Goal: Ask a question

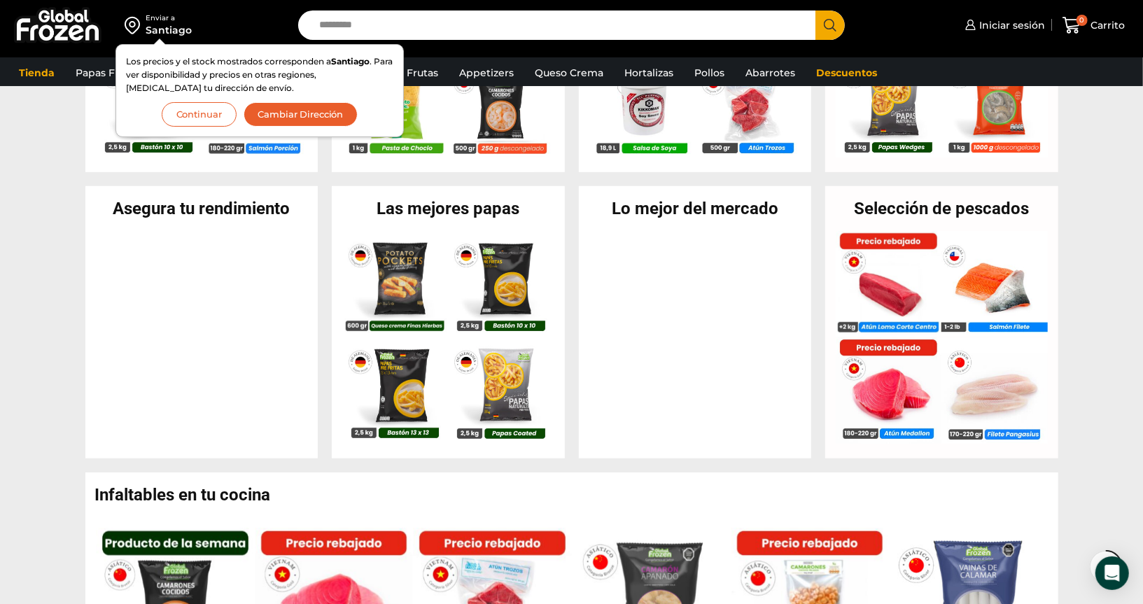
scroll to position [420, 0]
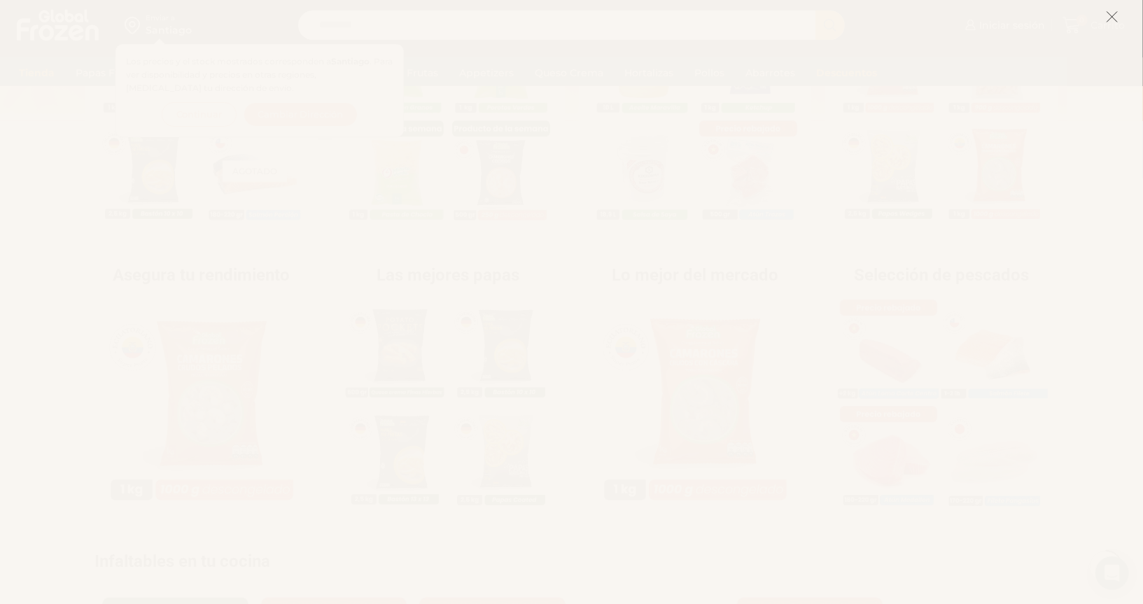
click at [1111, 20] on icon at bounding box center [1112, 16] width 13 height 13
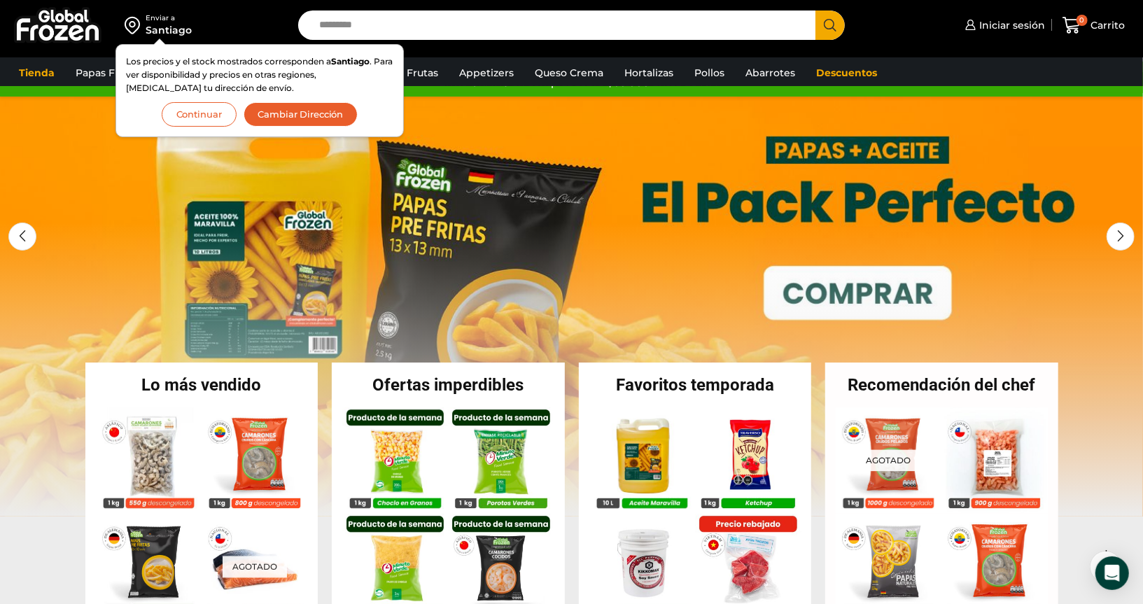
scroll to position [0, 0]
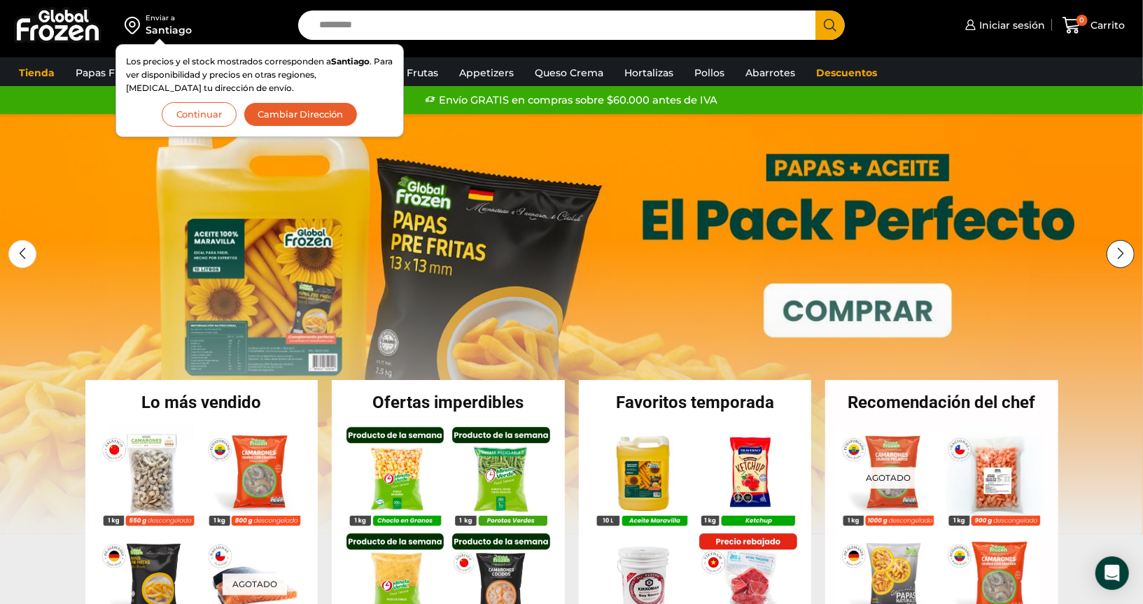
click at [1129, 256] on div "Next slide" at bounding box center [1121, 254] width 28 height 28
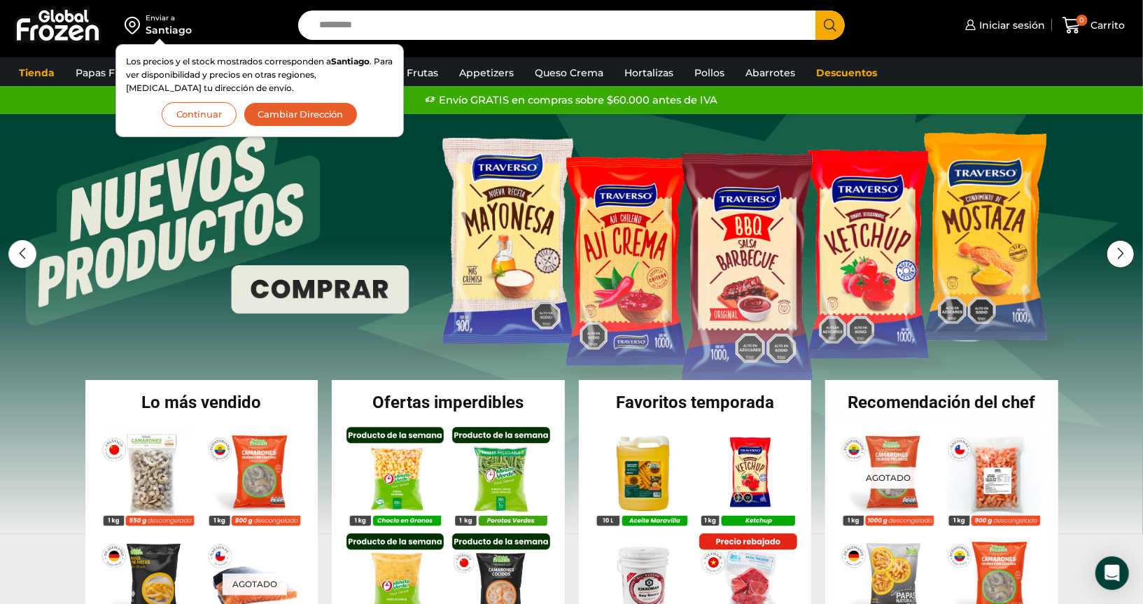
click at [1129, 256] on div "Next slide" at bounding box center [1121, 254] width 28 height 28
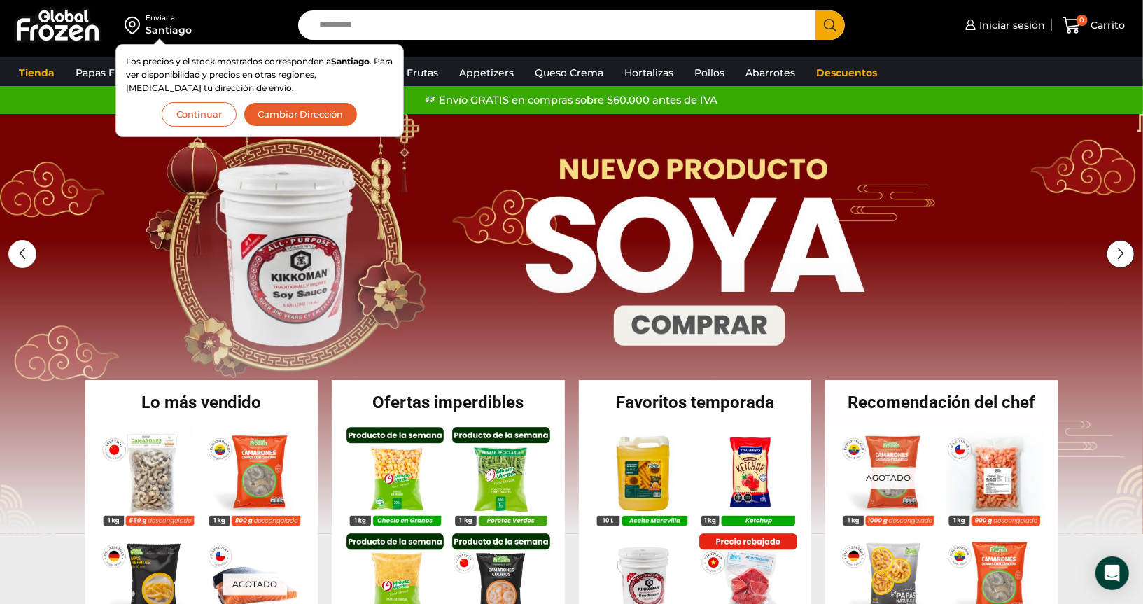
click at [1128, 256] on div "Next slide" at bounding box center [1121, 254] width 28 height 28
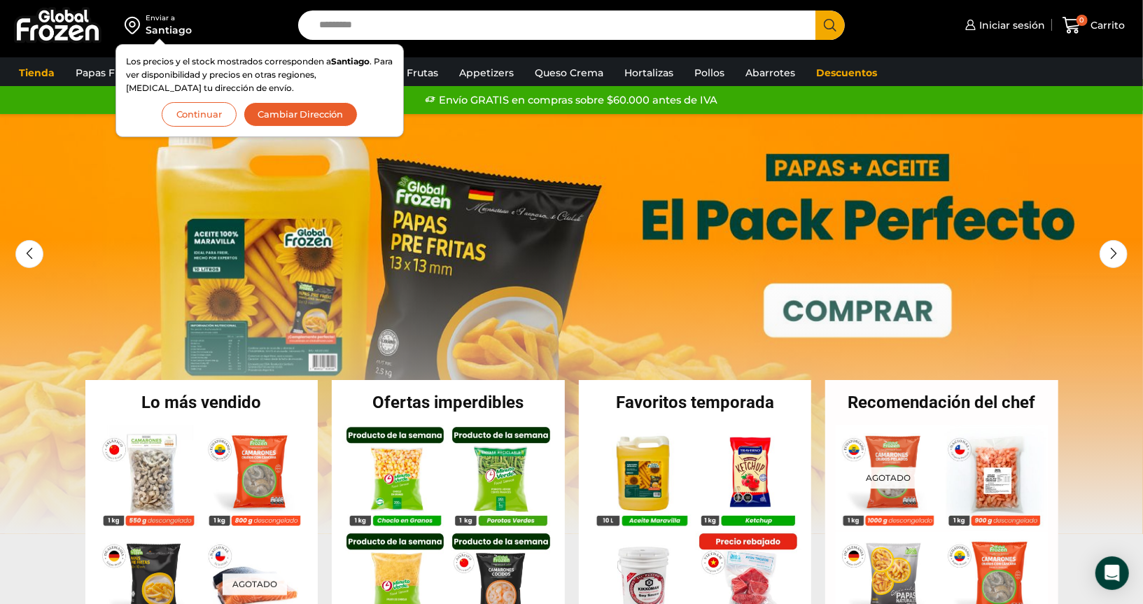
click at [199, 124] on button "Continuar" at bounding box center [199, 114] width 75 height 24
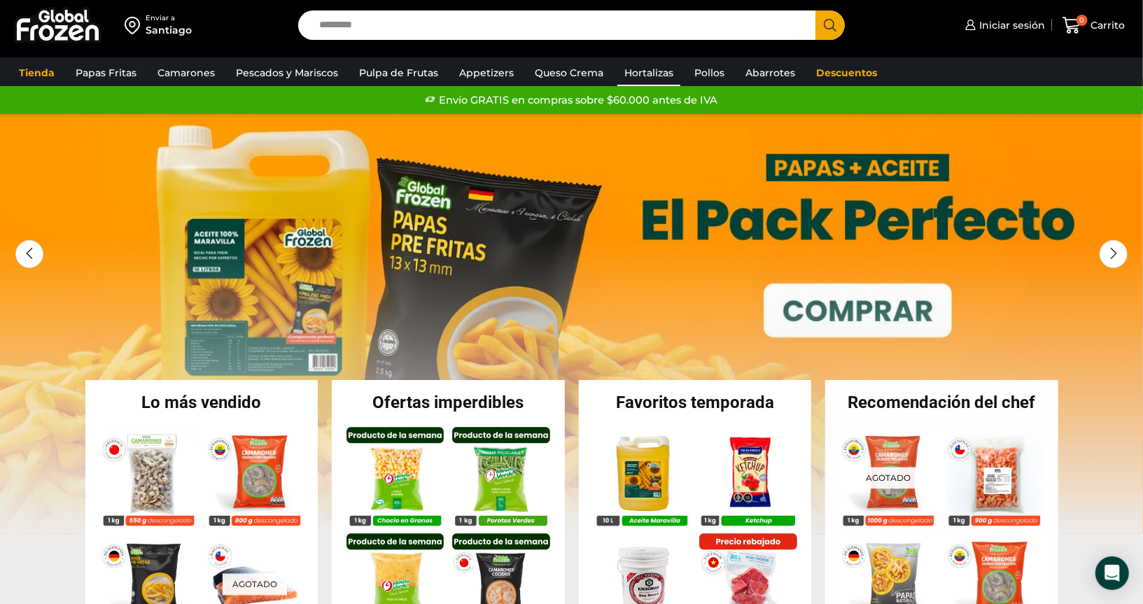
click at [624, 73] on link "Hortalizas" at bounding box center [648, 72] width 63 height 27
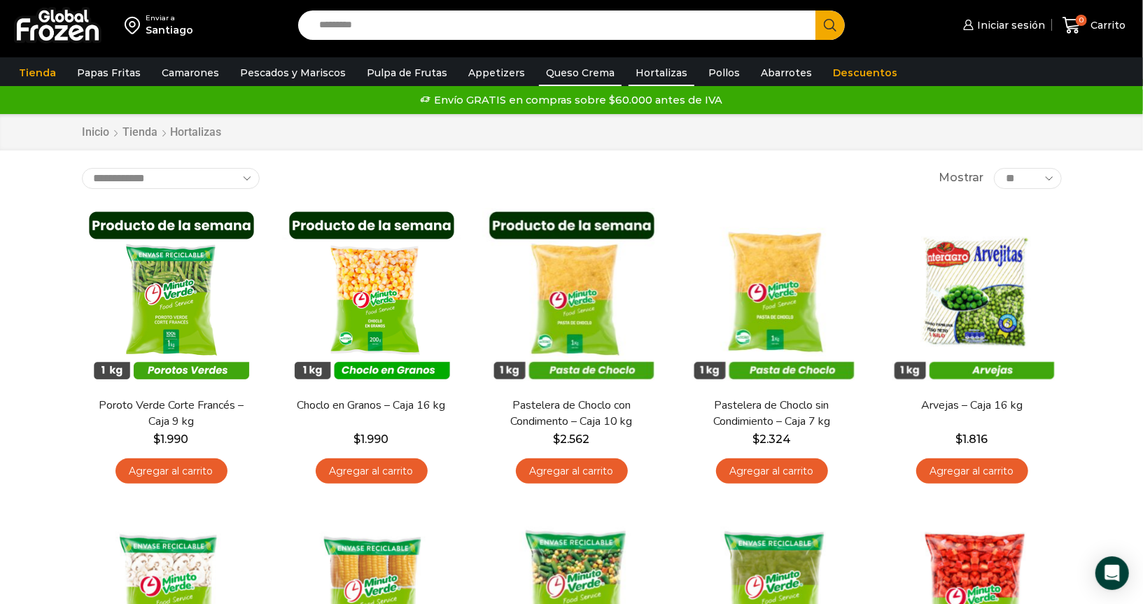
click at [557, 81] on link "Queso Crema" at bounding box center [580, 72] width 83 height 27
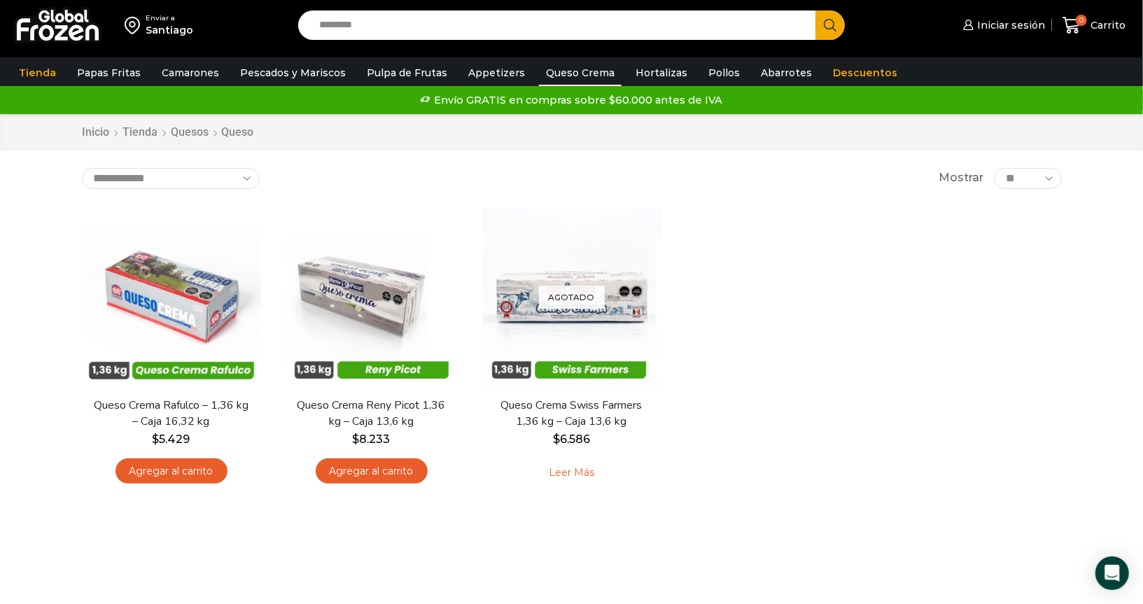
click at [701, 79] on link "Pollos" at bounding box center [723, 72] width 45 height 27
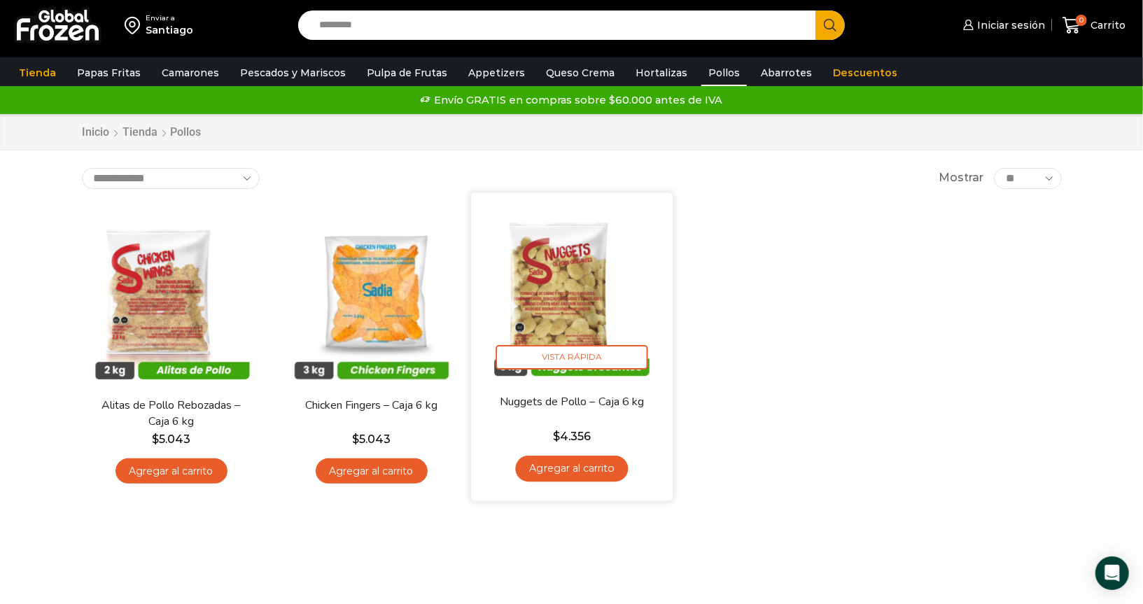
click at [559, 288] on img at bounding box center [572, 293] width 181 height 181
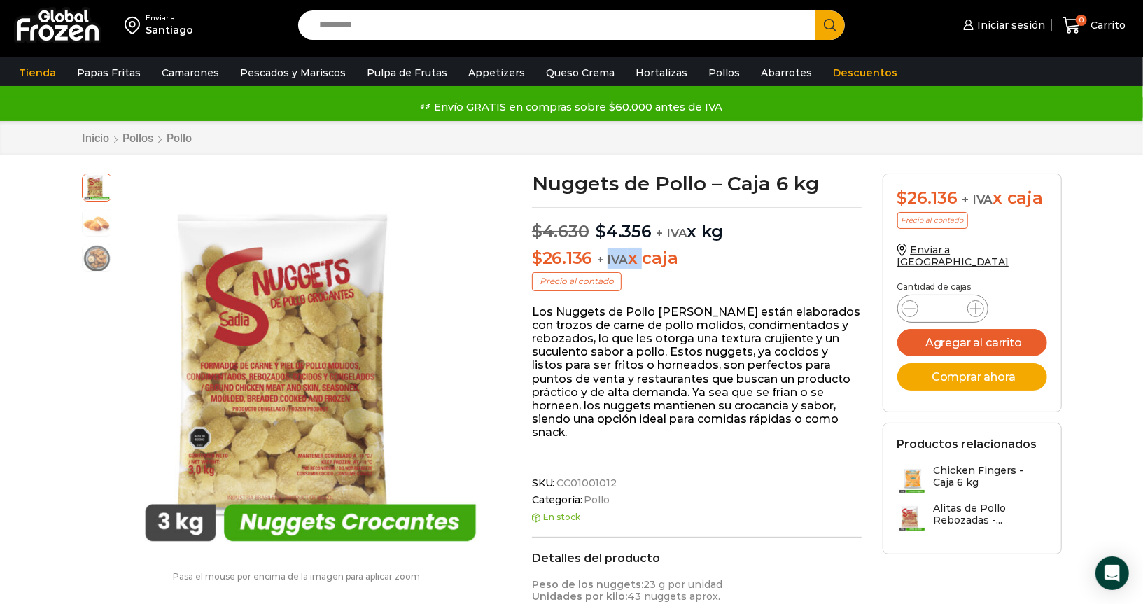
drag, startPoint x: 605, startPoint y: 259, endPoint x: 637, endPoint y: 256, distance: 31.6
click at [637, 256] on p "$ 26.136 + IVA x caja" at bounding box center [697, 258] width 330 height 20
click at [685, 262] on p "$ 26.136 + IVA x caja" at bounding box center [697, 258] width 330 height 20
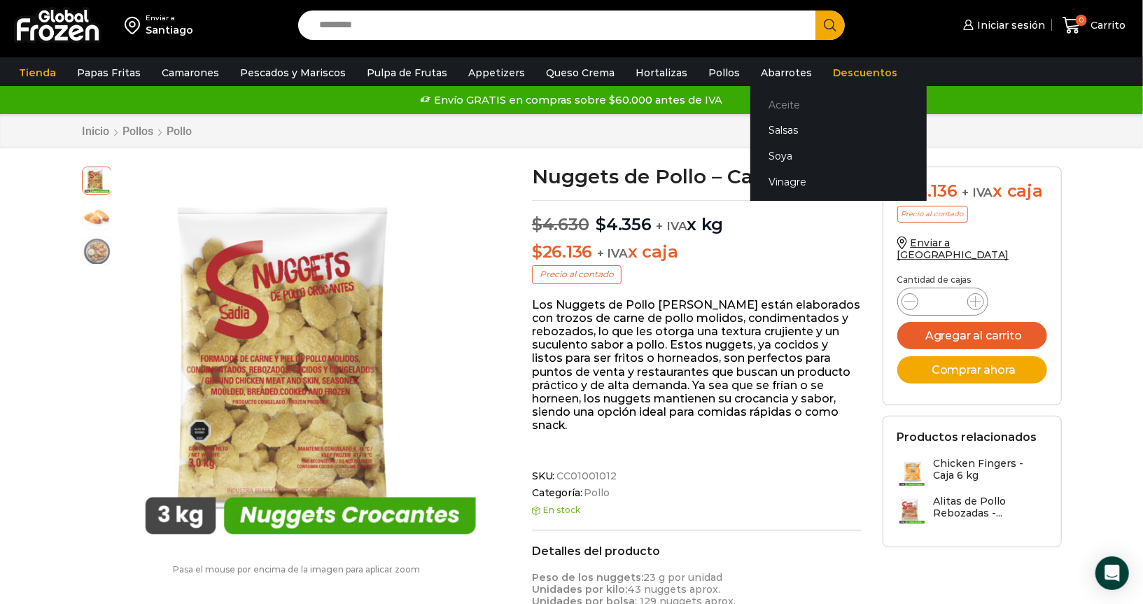
click at [760, 100] on link "Aceite" at bounding box center [838, 105] width 176 height 26
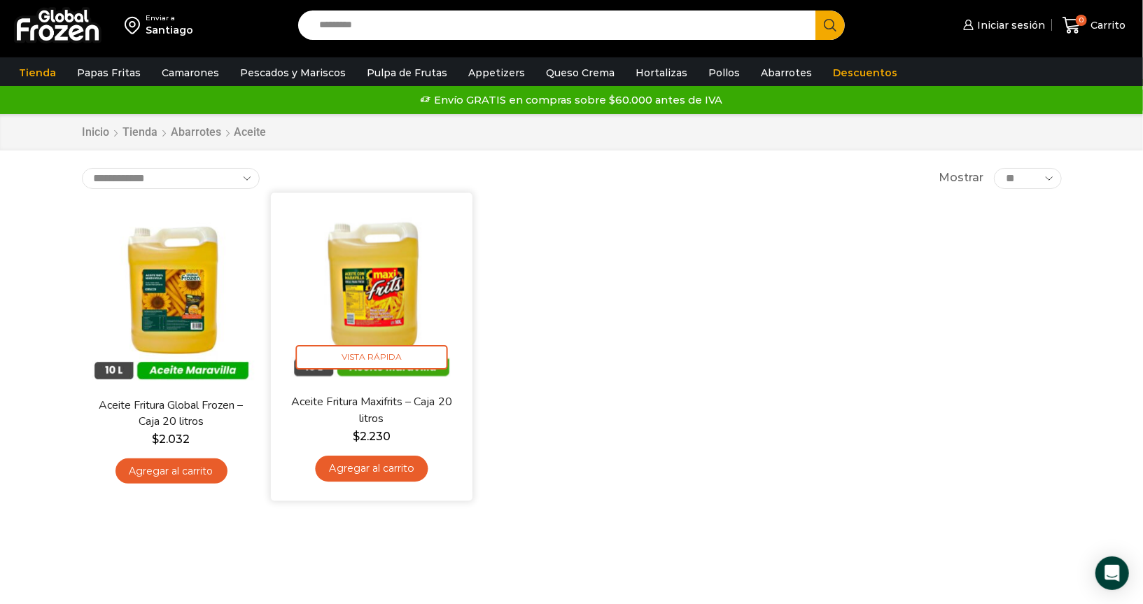
click at [395, 305] on img at bounding box center [371, 293] width 181 height 181
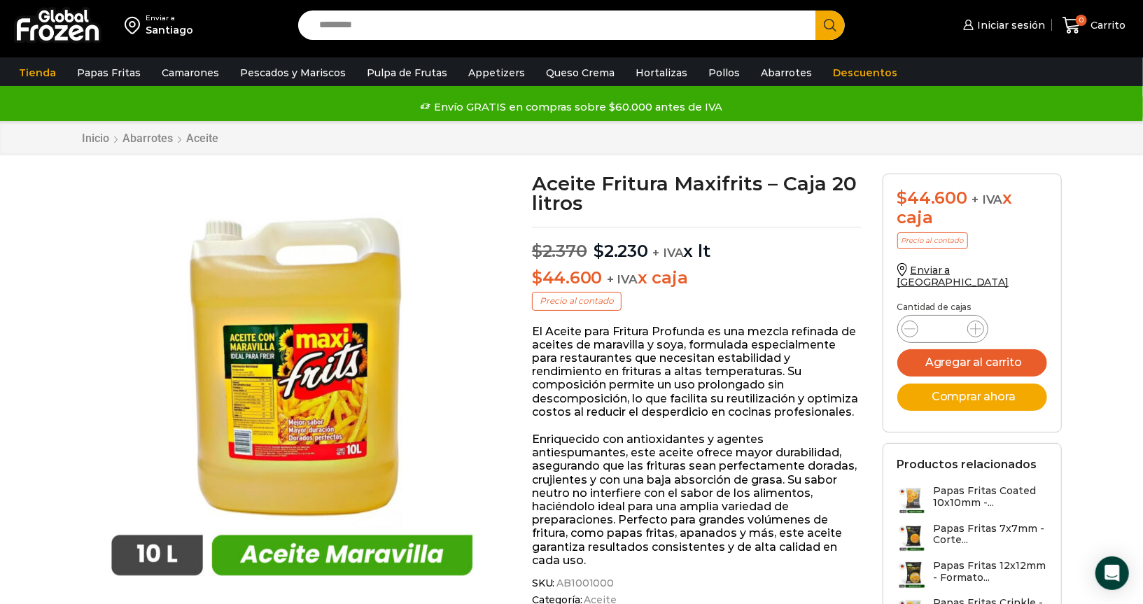
drag, startPoint x: 712, startPoint y: 253, endPoint x: 582, endPoint y: 260, distance: 129.6
click at [583, 251] on p "$ 2.370 Original price was: $2.370. $ 2.230 Current price is: $2.230. + IVA x lt" at bounding box center [697, 244] width 330 height 35
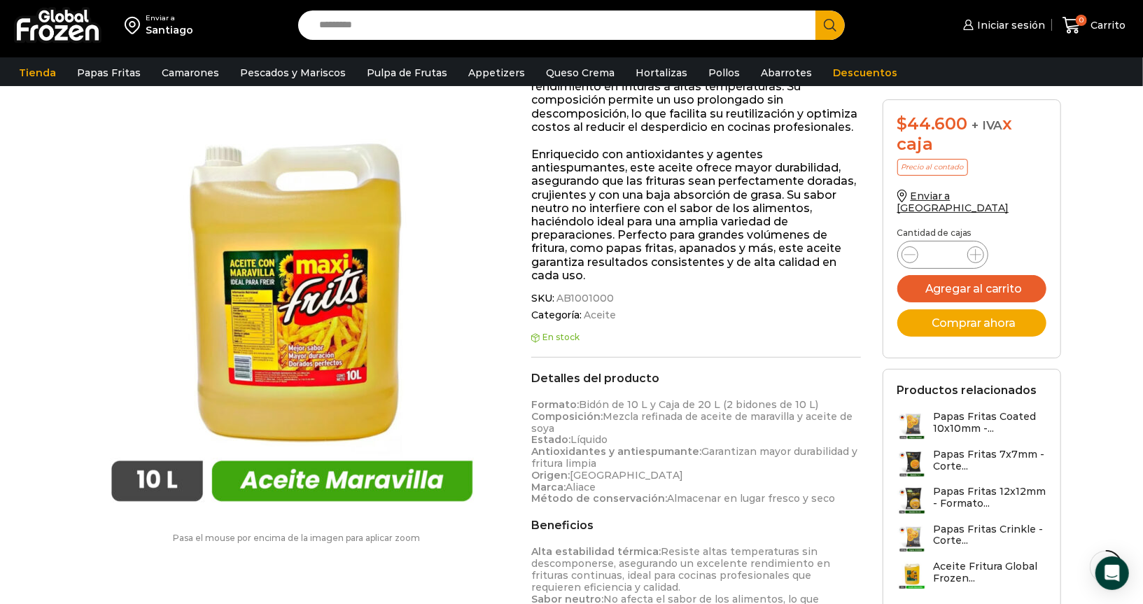
scroll to position [280, 0]
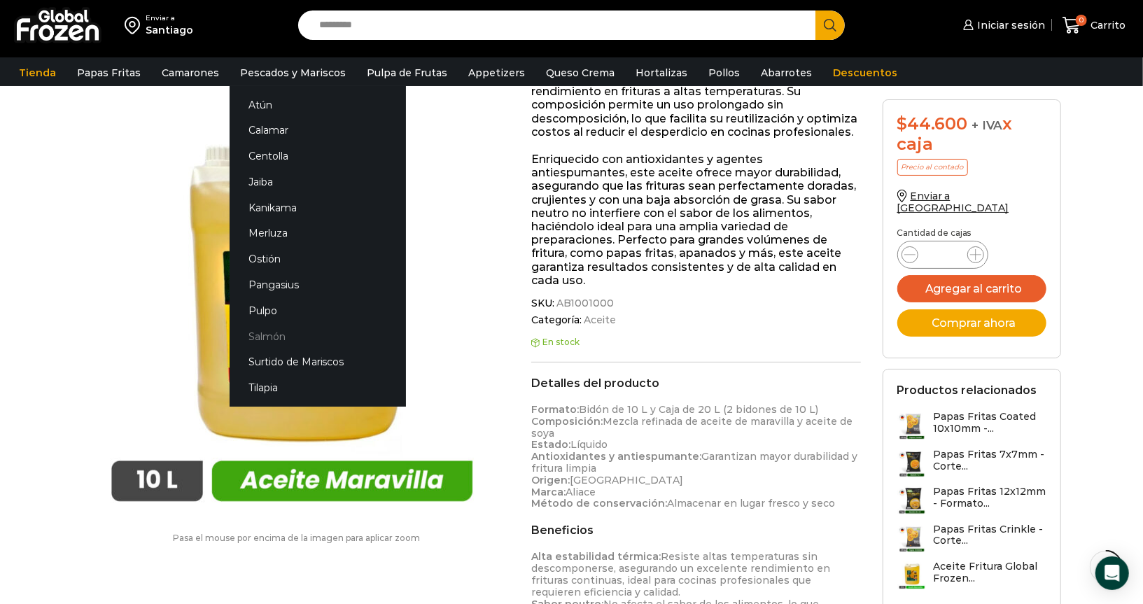
click at [264, 339] on link "Salmón" at bounding box center [318, 336] width 176 height 26
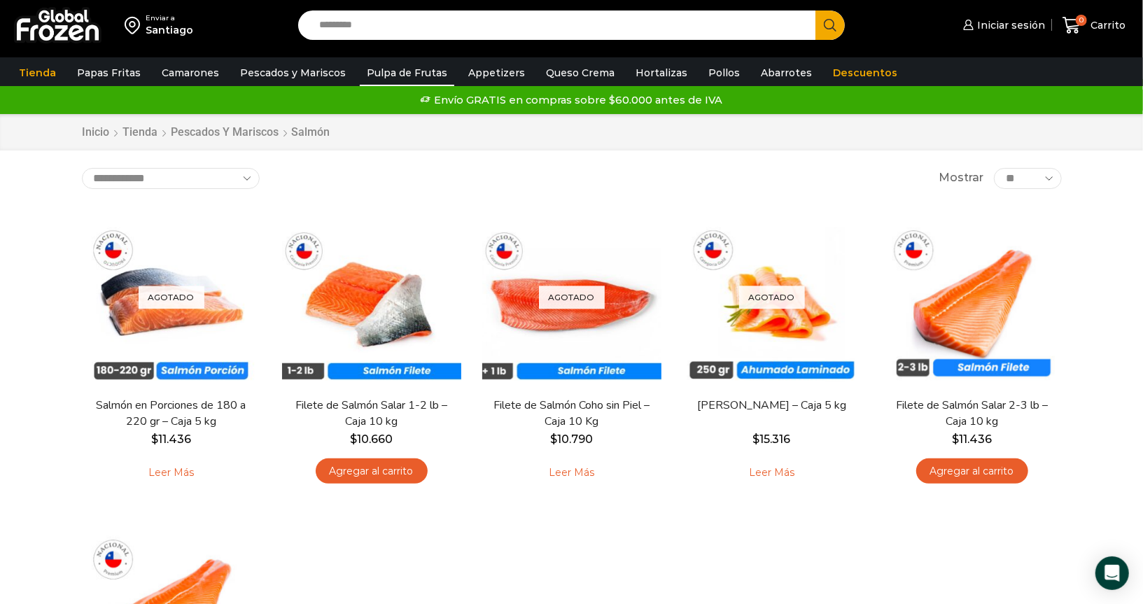
drag, startPoint x: 391, startPoint y: 69, endPoint x: 400, endPoint y: 69, distance: 8.4
click at [393, 69] on link "Pulpa de Frutas" at bounding box center [407, 72] width 94 height 27
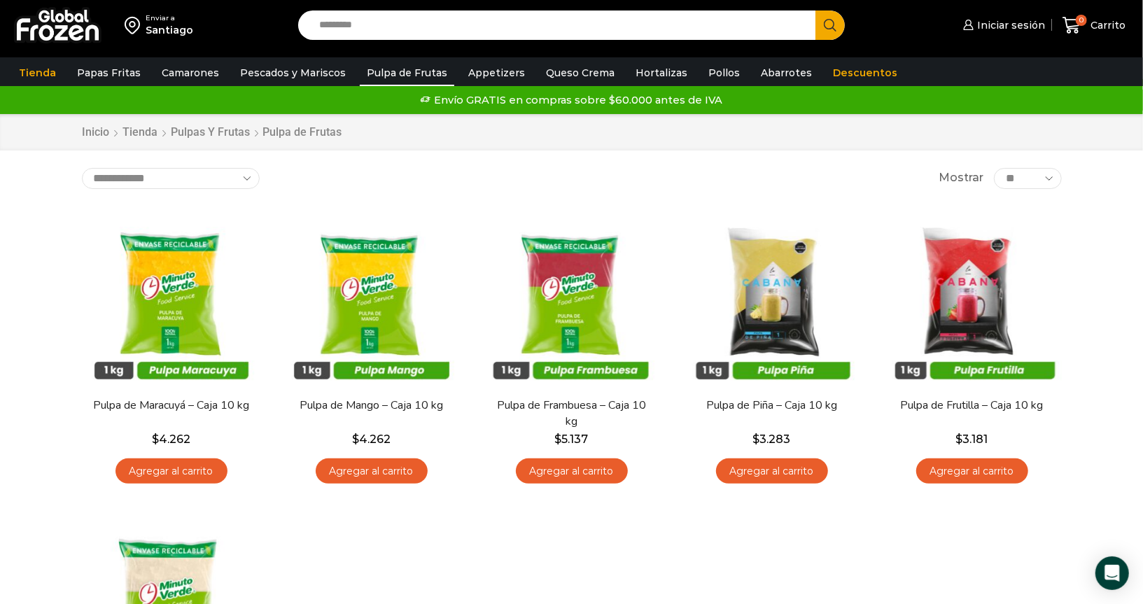
click at [493, 74] on link "Appetizers" at bounding box center [496, 72] width 71 height 27
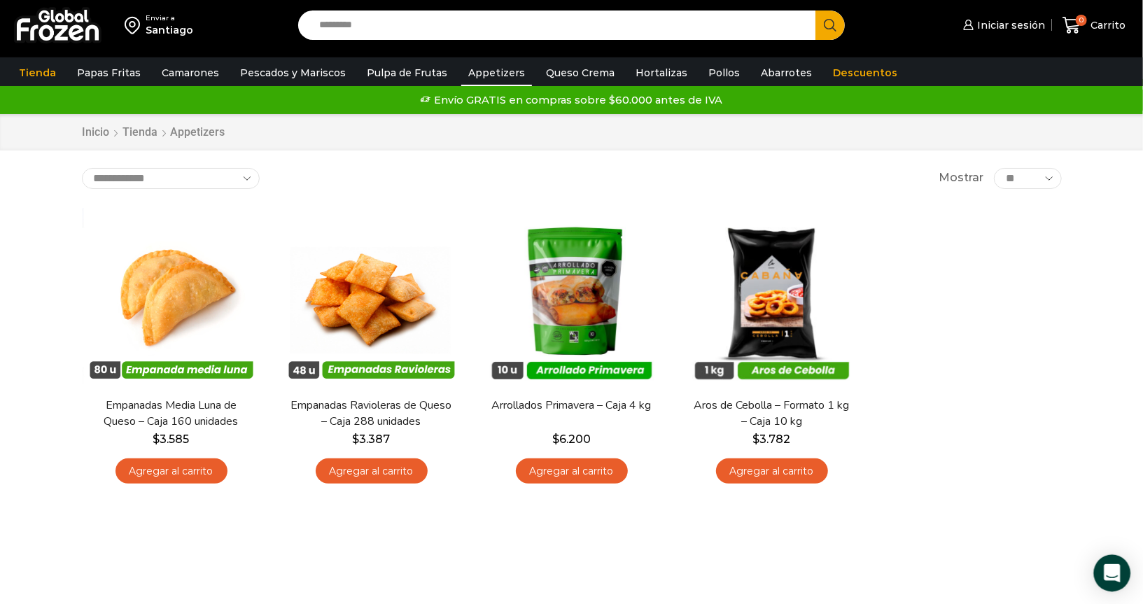
click at [1120, 575] on div "Open Intercom Messenger" at bounding box center [1112, 573] width 37 height 37
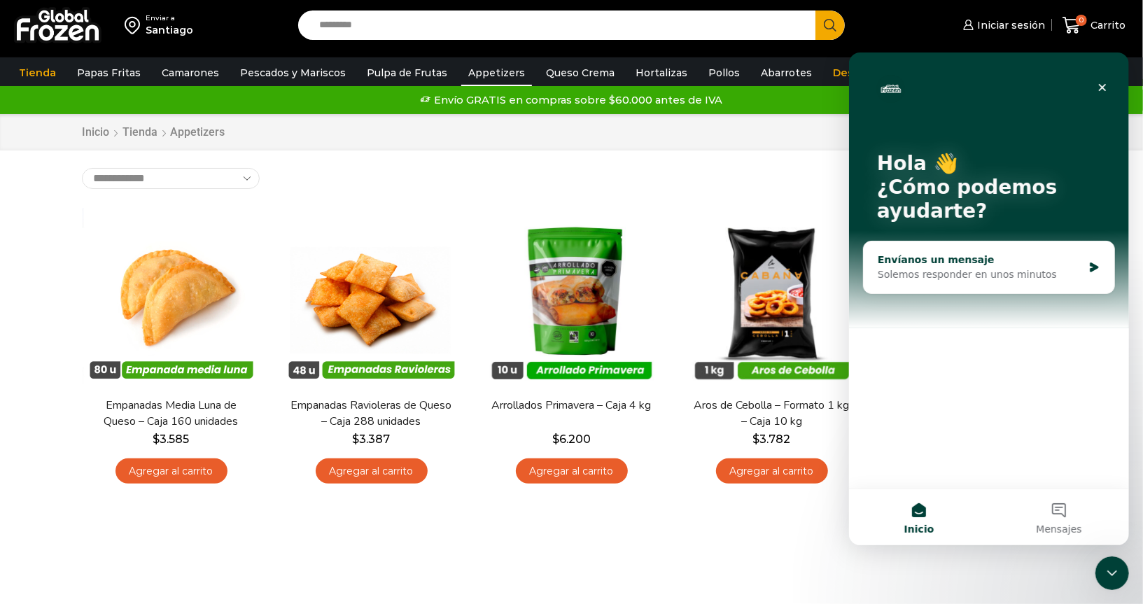
click at [926, 272] on div "Solemos responder en unos minutos" at bounding box center [979, 274] width 205 height 15
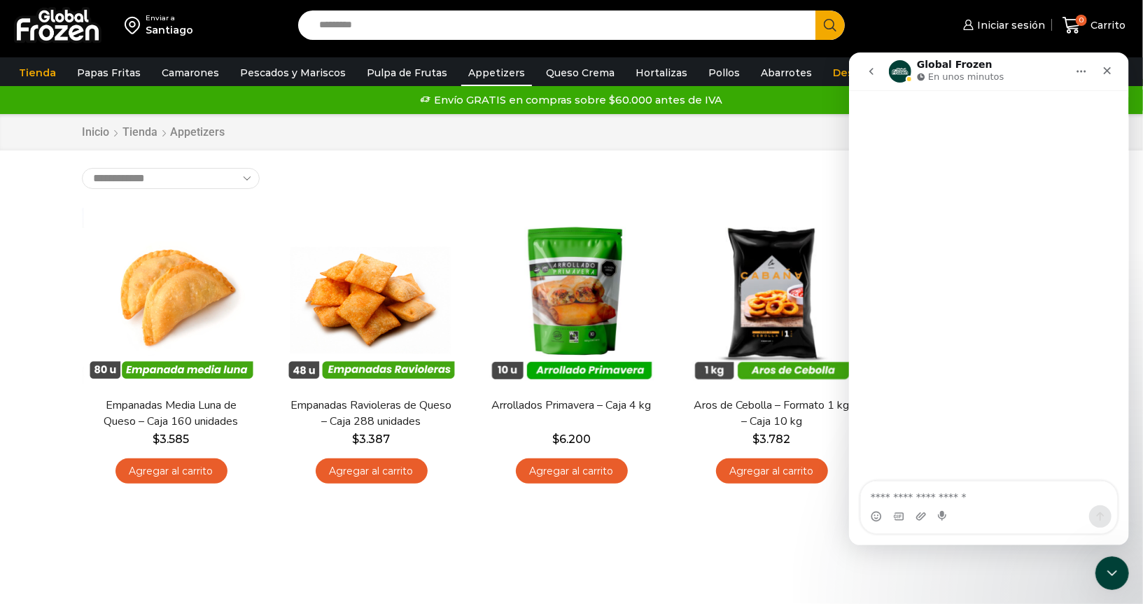
click at [959, 498] on textarea "Escribe un mensaje..." at bounding box center [988, 493] width 256 height 24
type textarea "**********"
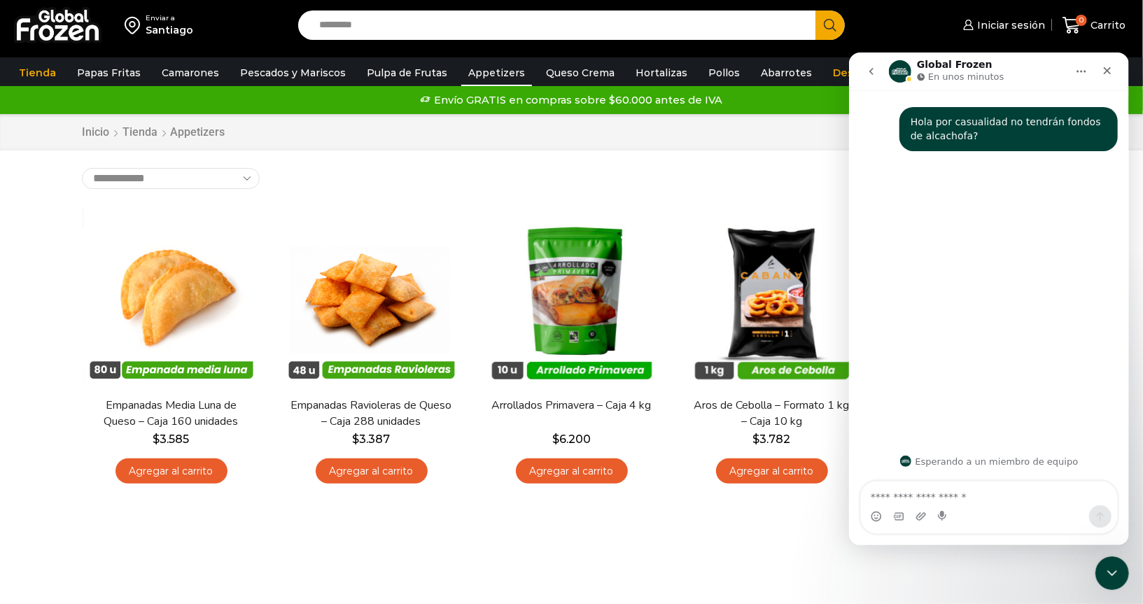
click at [885, 23] on div "Iniciar sesión Mi cuenta Login Register Iniciar sesión Por favor ingrese sus da…" at bounding box center [997, 25] width 270 height 33
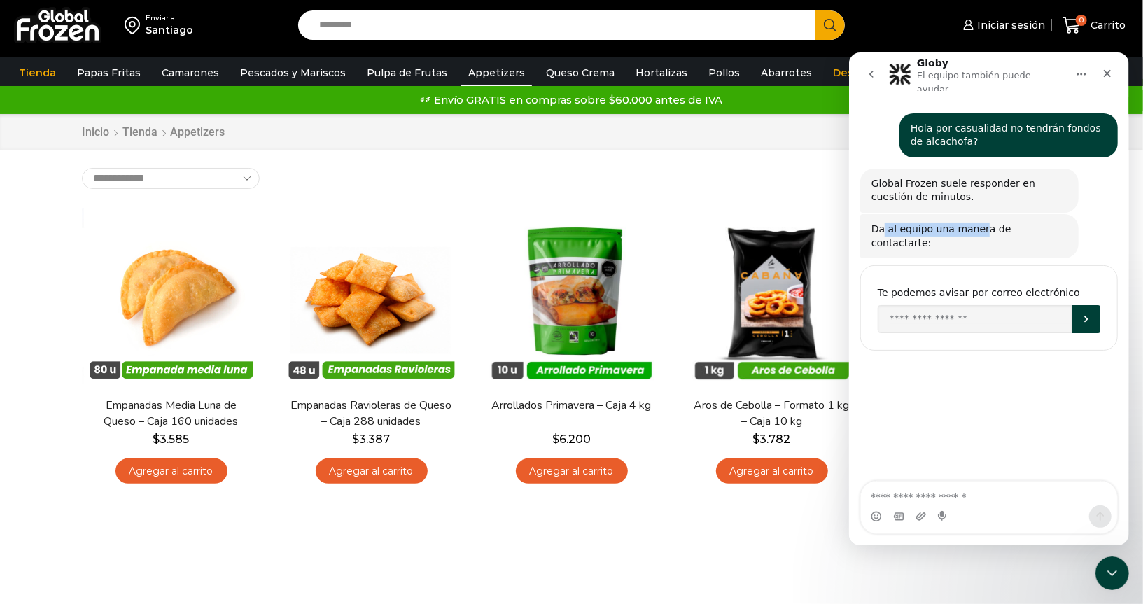
drag, startPoint x: 881, startPoint y: 219, endPoint x: 967, endPoint y: 262, distance: 96.4
click at [978, 238] on div "Da al equipo una manera de contactarte: Globy • Hace 2m" at bounding box center [989, 235] width 258 height 45
click at [925, 304] on input "Enter your email" at bounding box center [974, 318] width 195 height 28
type input "**********"
click at [1101, 296] on div "**********" at bounding box center [989, 307] width 258 height 85
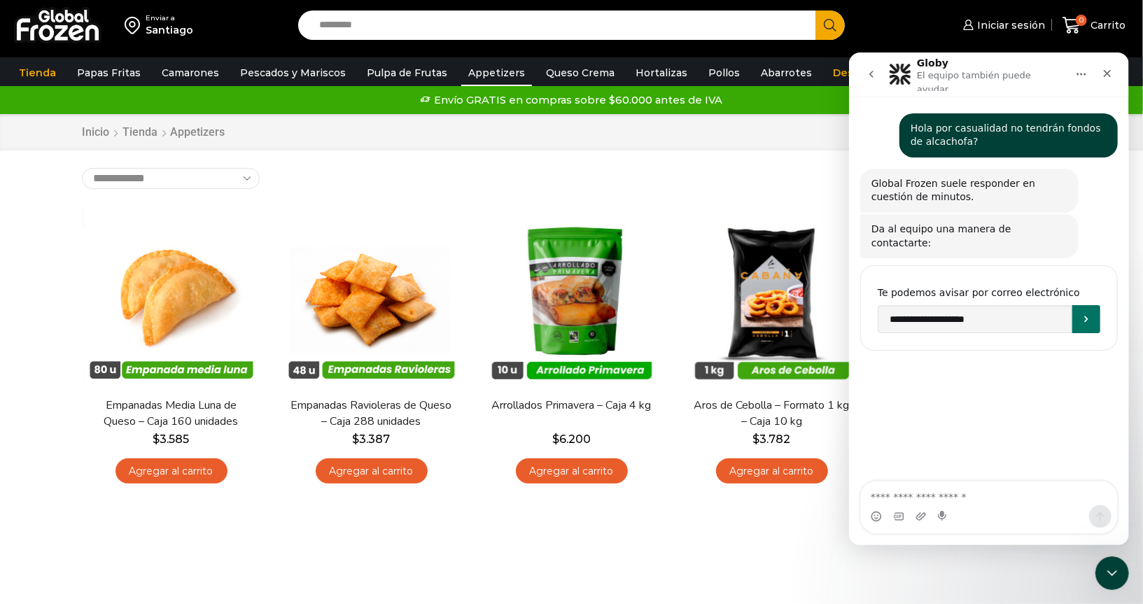
click at [1091, 304] on button "Enviar" at bounding box center [1086, 318] width 28 height 28
click at [1011, 69] on div "Globy El equipo también puede ayudar" at bounding box center [991, 73] width 150 height 33
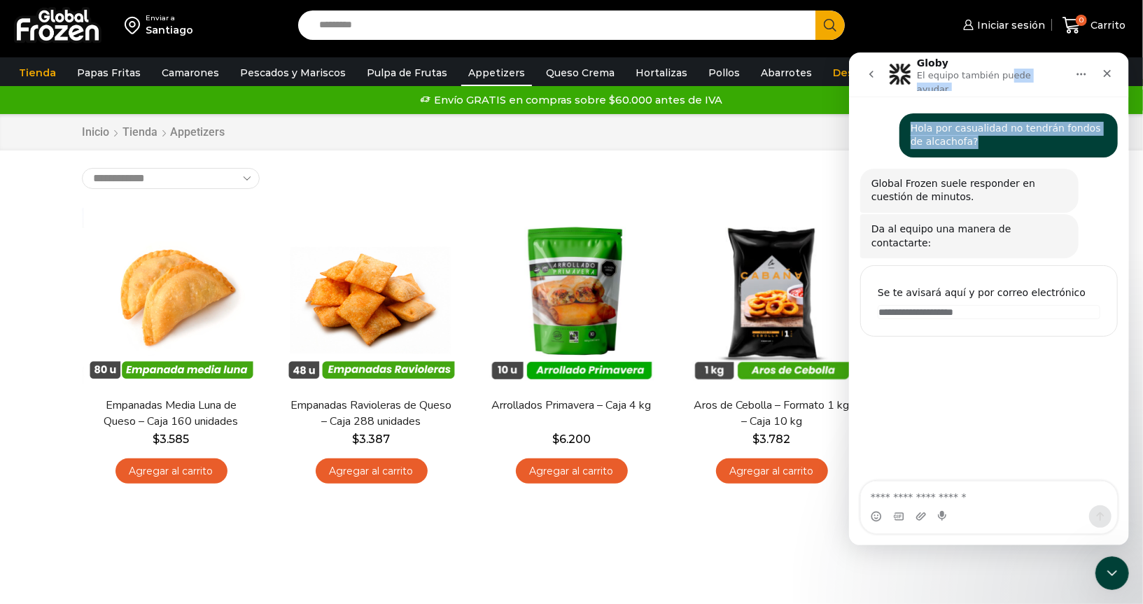
drag, startPoint x: 1002, startPoint y: 66, endPoint x: 967, endPoint y: 187, distance: 126.0
click at [976, 184] on div "**********" at bounding box center [988, 298] width 280 height 493
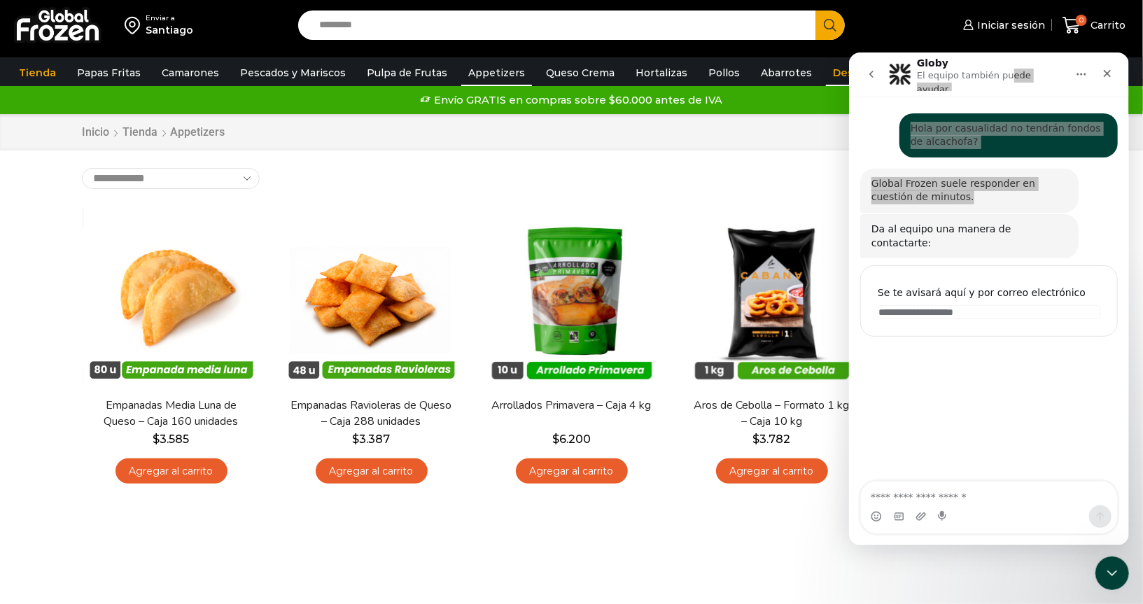
click at [826, 76] on link "Descuentos" at bounding box center [865, 72] width 78 height 27
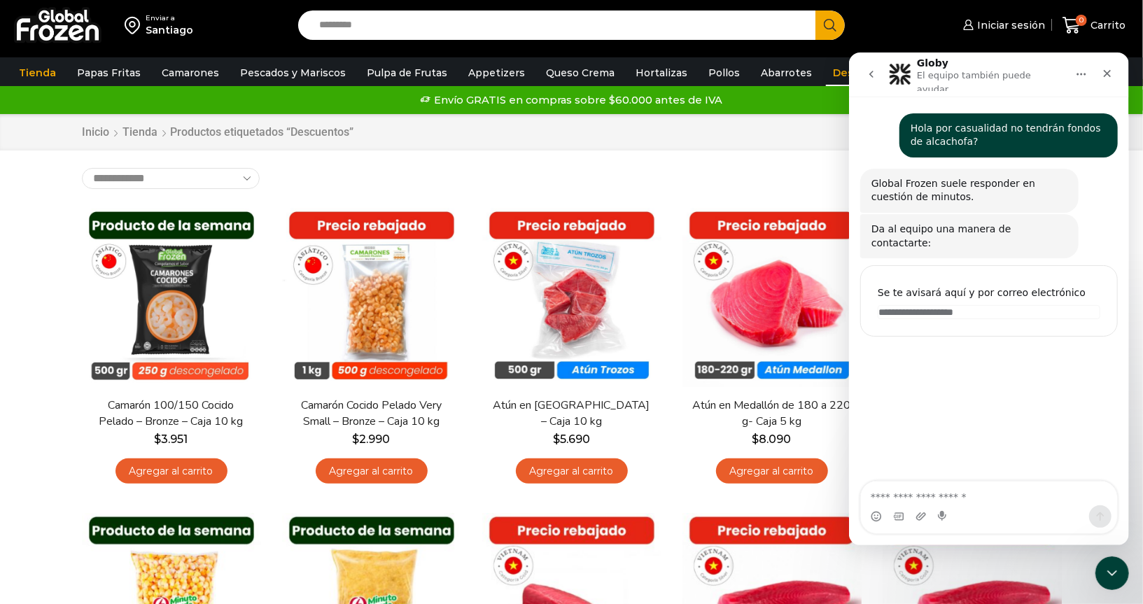
click at [1079, 69] on icon "Inicio" at bounding box center [1080, 73] width 11 height 11
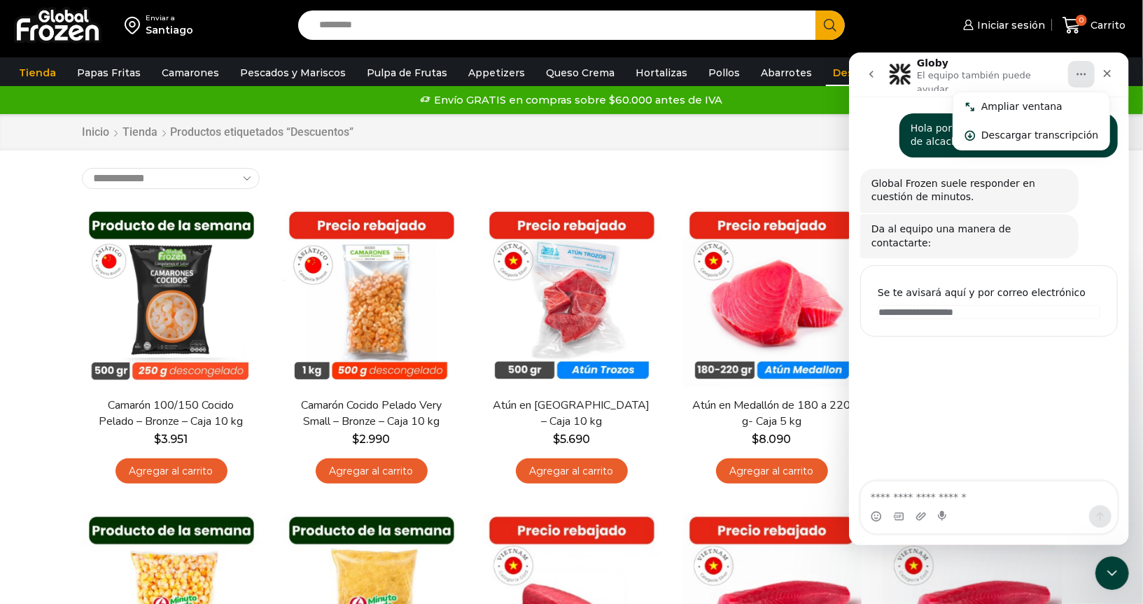
click at [746, 129] on div "Inicio Tienda Productos etiquetados “Descuentos”" at bounding box center [571, 133] width 1001 height 16
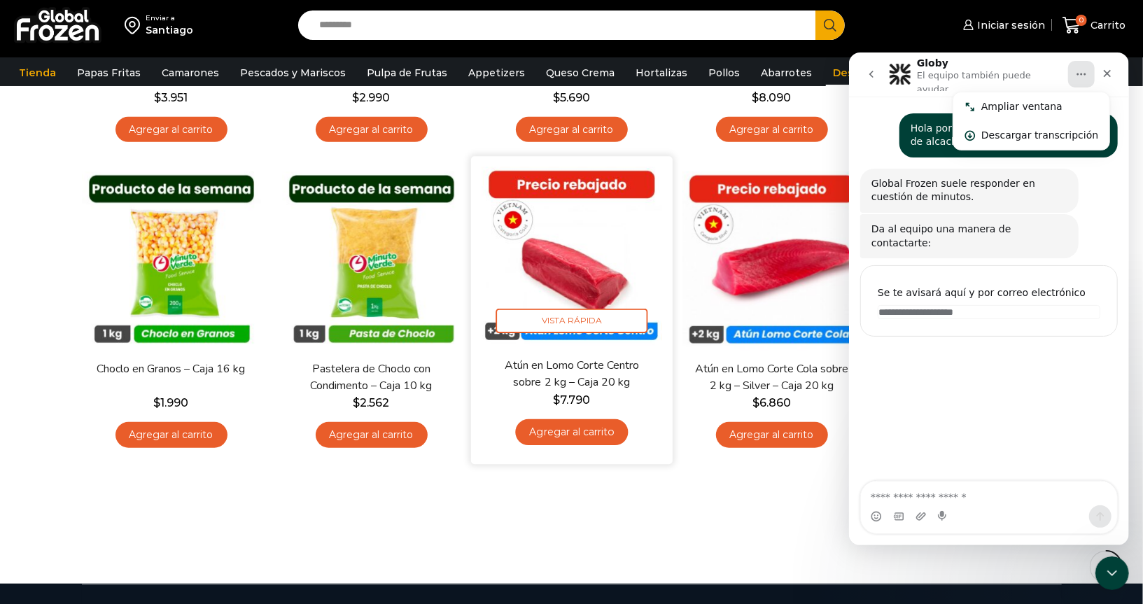
scroll to position [420, 0]
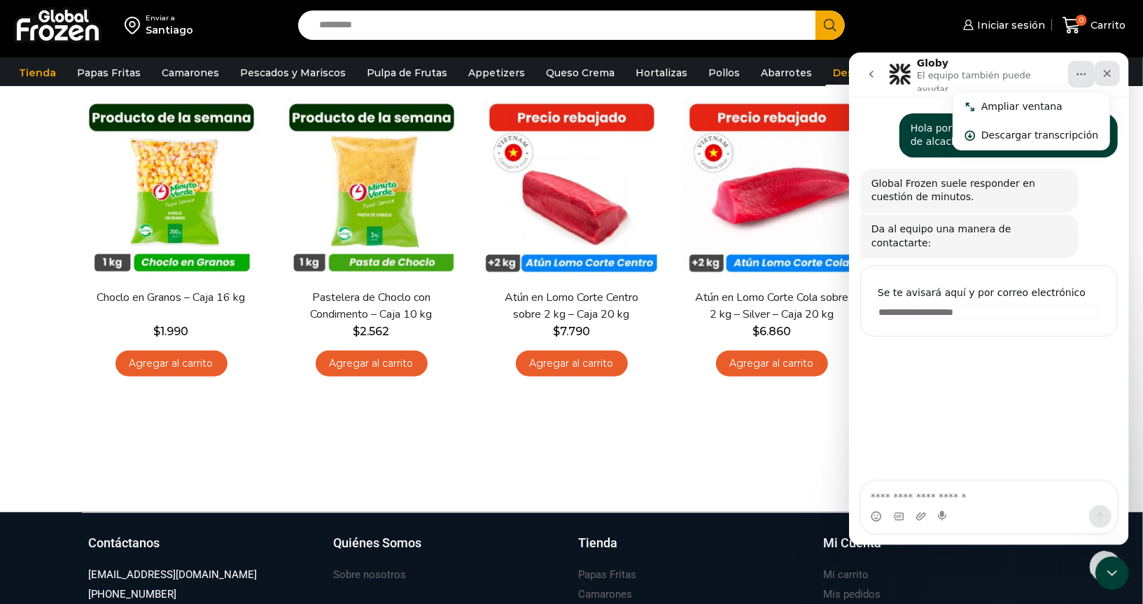
click at [1105, 73] on icon "Cerrar" at bounding box center [1106, 72] width 11 height 11
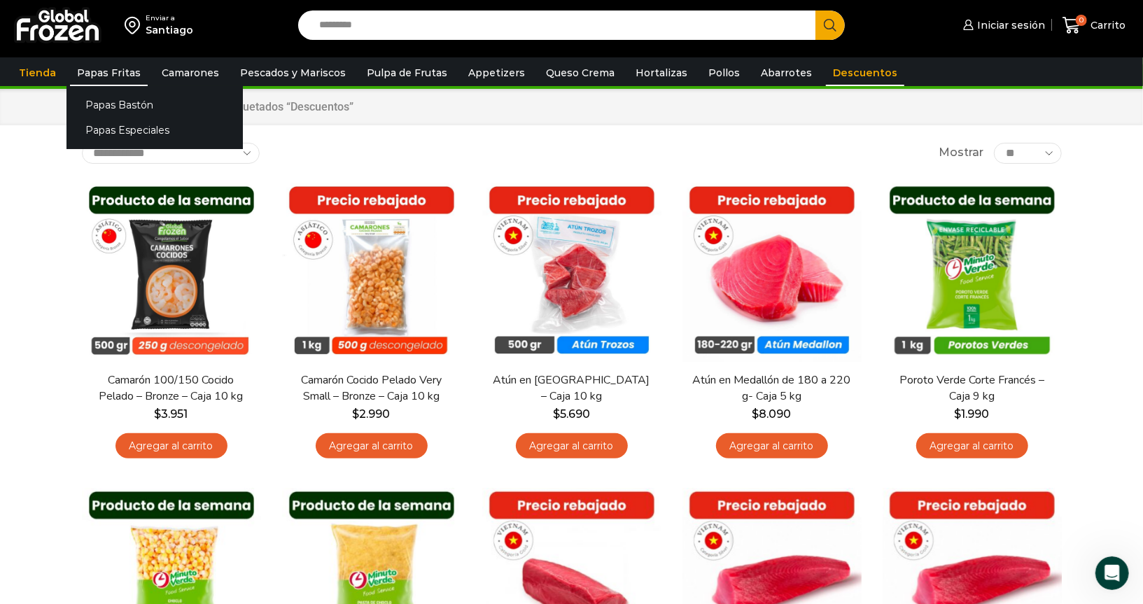
scroll to position [0, 0]
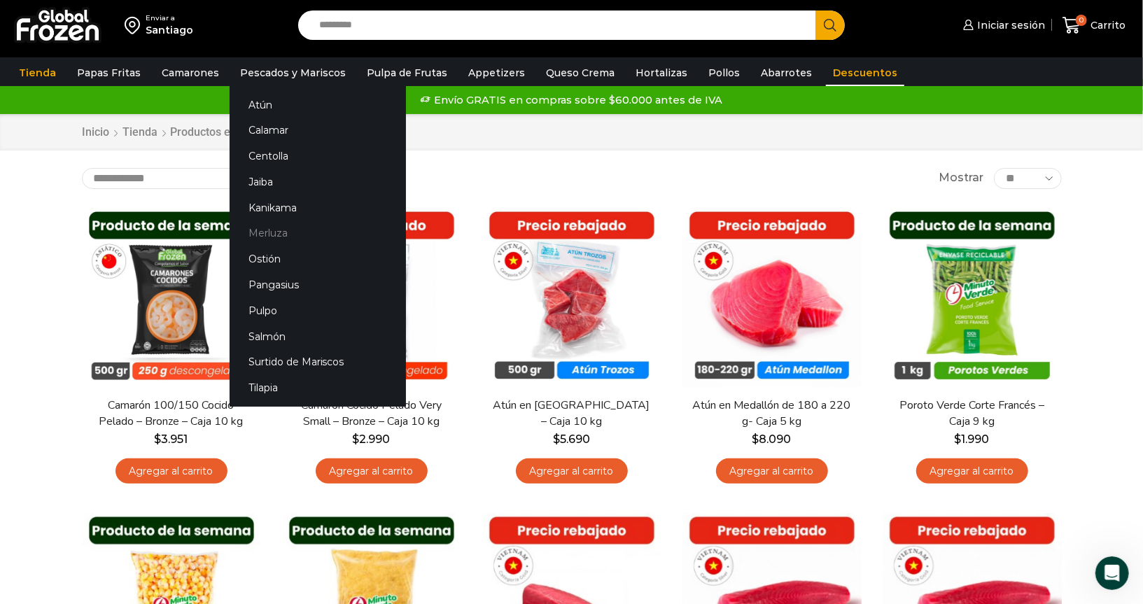
click at [262, 228] on link "Merluza" at bounding box center [318, 233] width 176 height 26
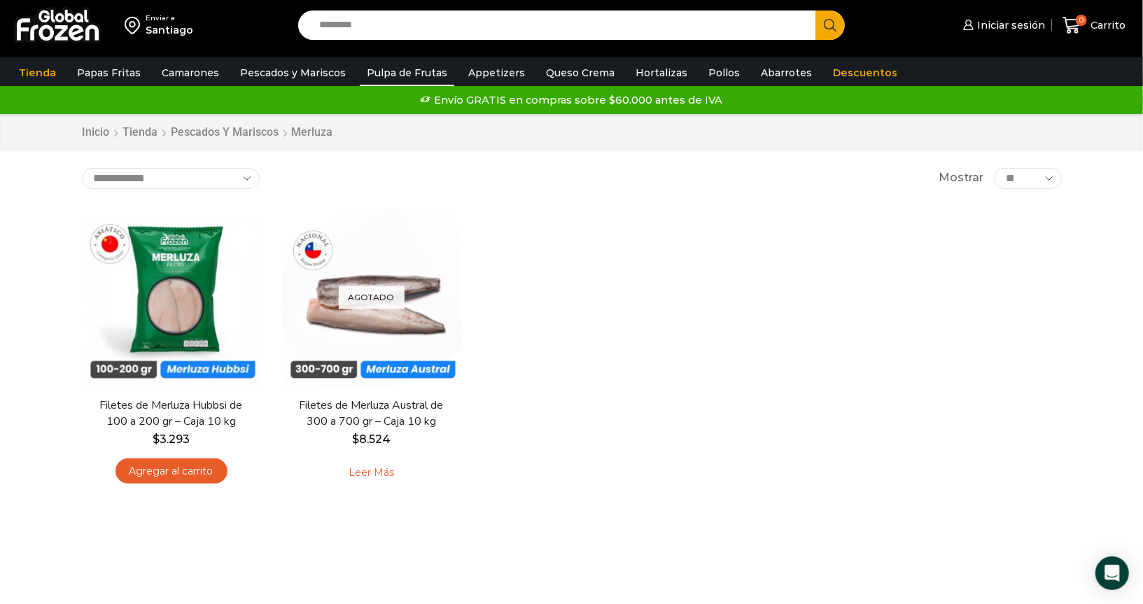
click at [383, 71] on link "Pulpa de Frutas" at bounding box center [407, 72] width 94 height 27
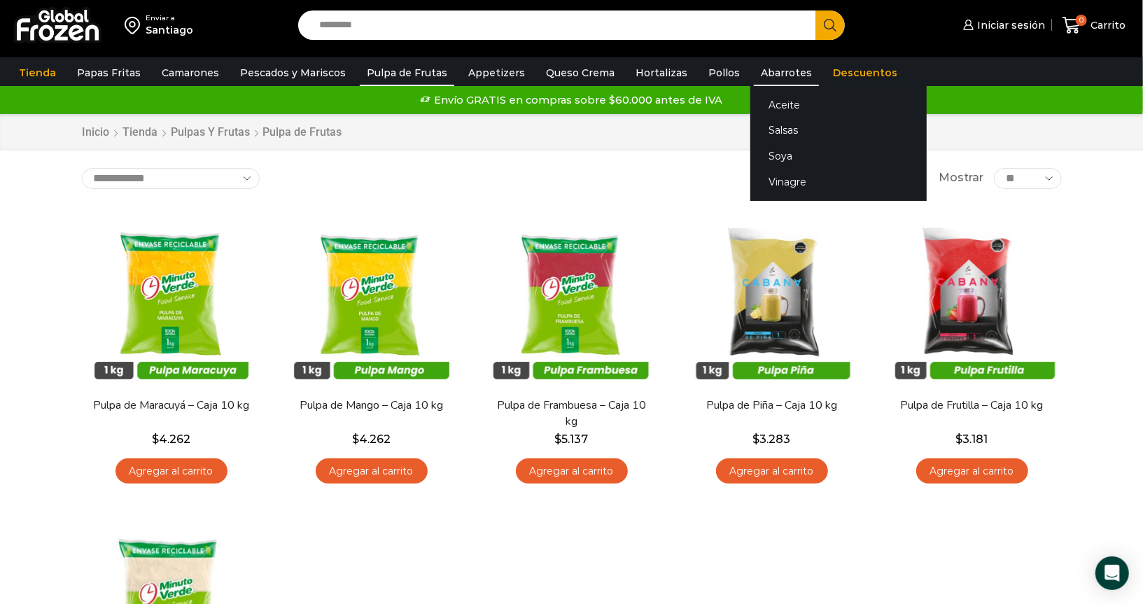
click at [754, 69] on link "Abarrotes" at bounding box center [786, 72] width 65 height 27
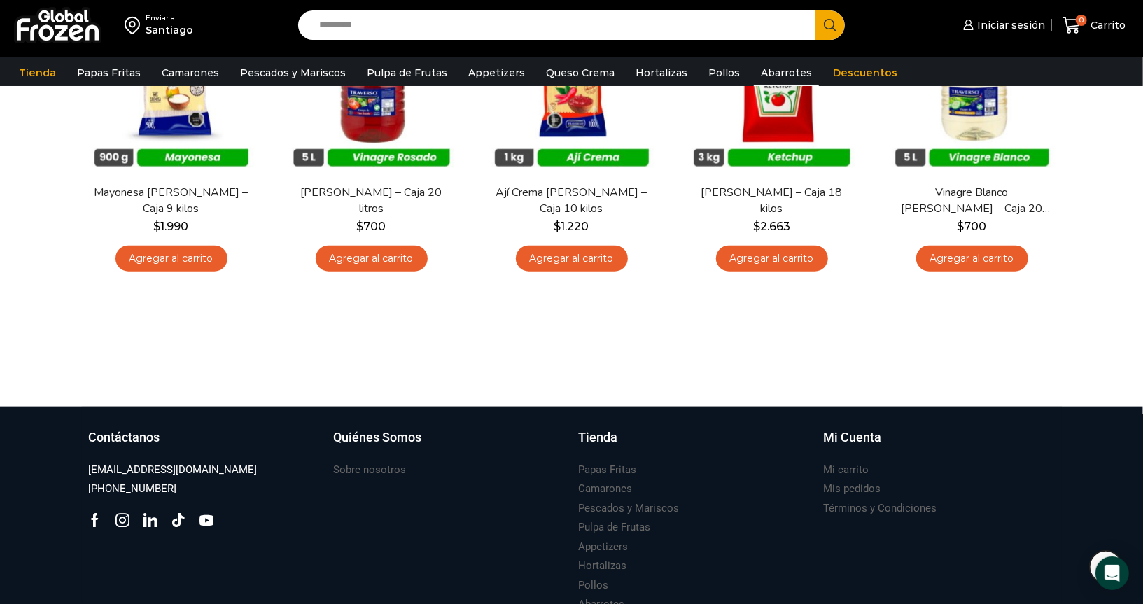
scroll to position [931, 0]
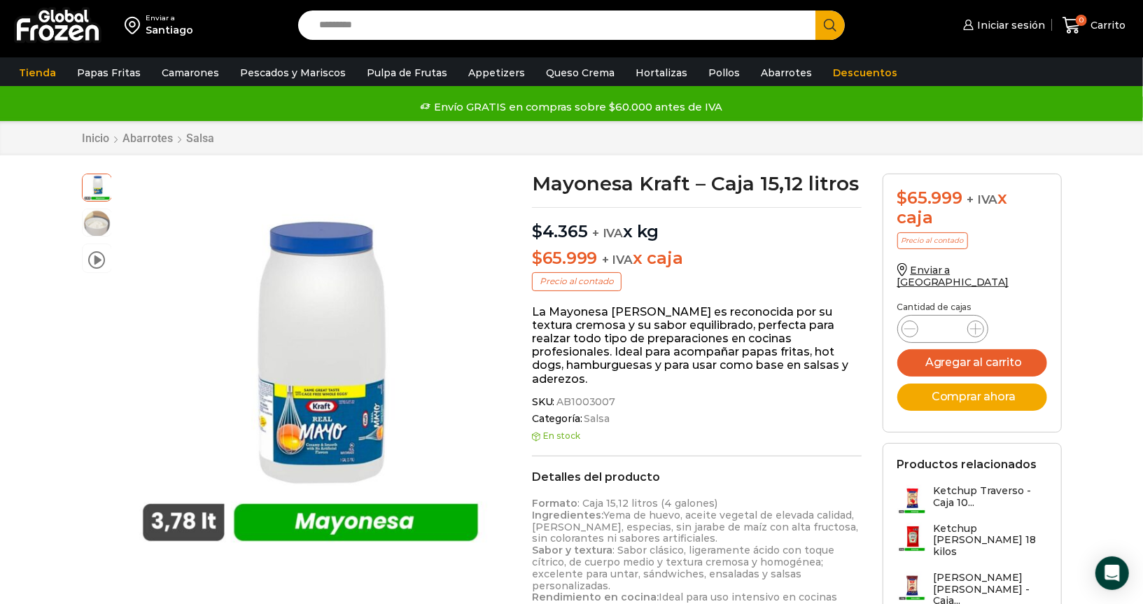
drag, startPoint x: 548, startPoint y: 250, endPoint x: 638, endPoint y: 267, distance: 91.3
click at [623, 260] on p "$ 65.999 + IVA x caja" at bounding box center [697, 258] width 330 height 20
click at [710, 335] on p "La Mayonesa Kraft es reconocida por su textura cremosa y su sabor equilibrado, …" at bounding box center [697, 345] width 330 height 80
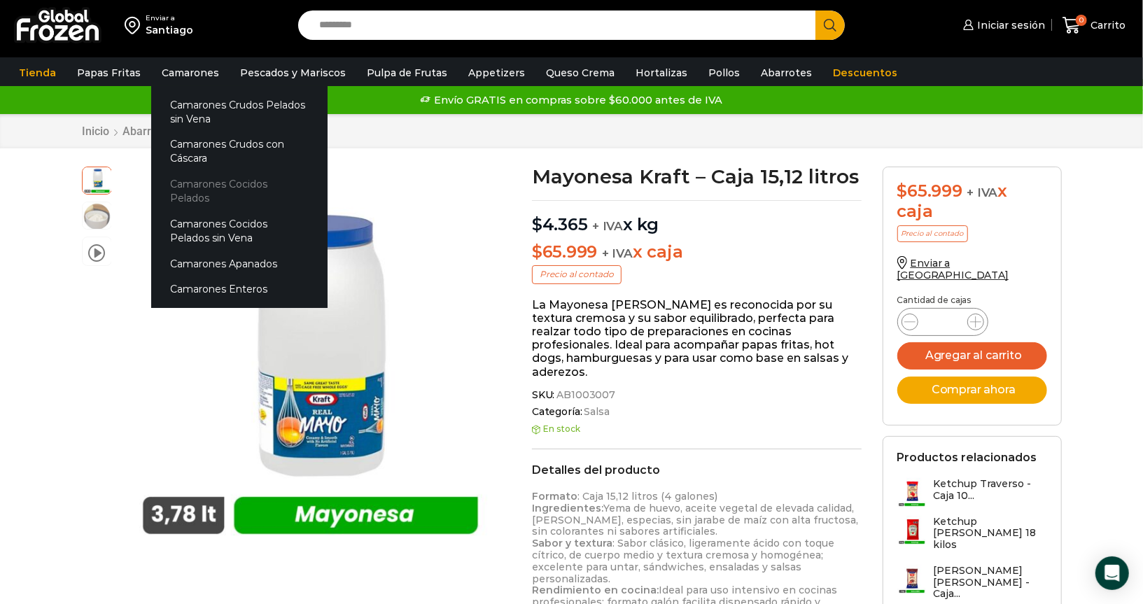
click at [195, 182] on link "Camarones Cocidos Pelados" at bounding box center [239, 191] width 176 height 40
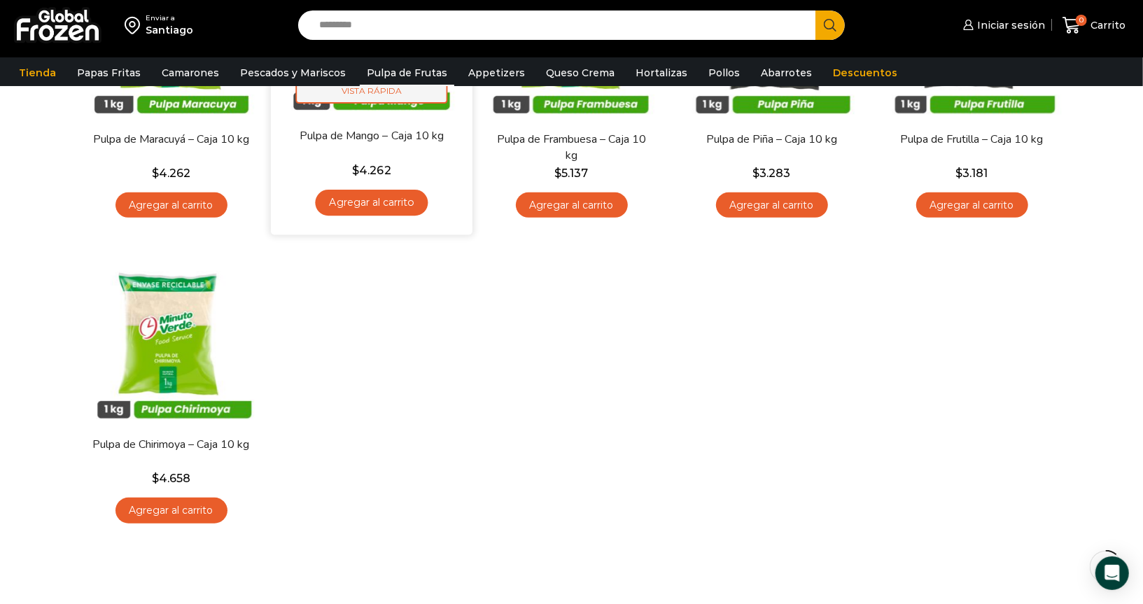
scroll to position [70, 0]
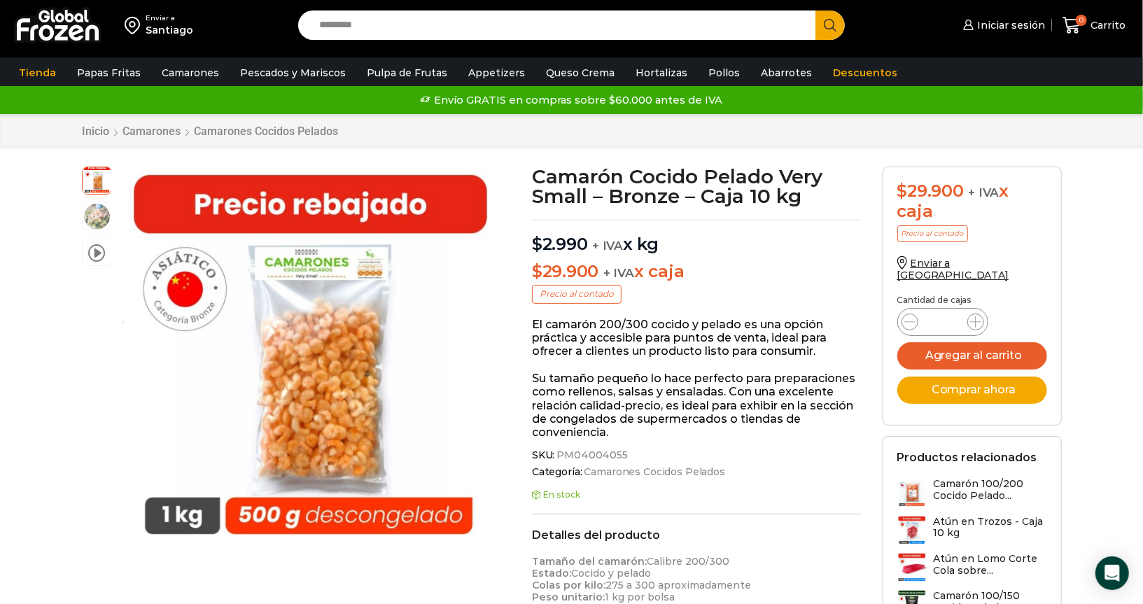
click at [60, 24] on img at bounding box center [57, 25] width 87 height 36
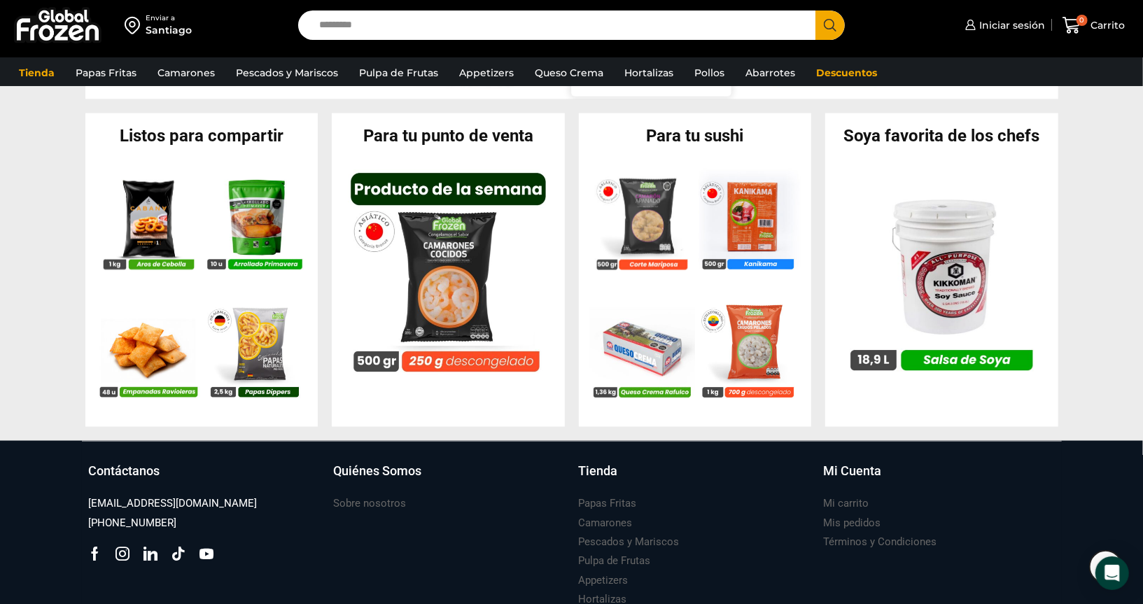
scroll to position [1456, 0]
